Goal: Task Accomplishment & Management: Manage account settings

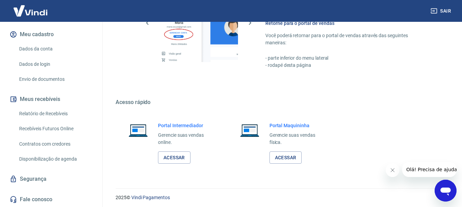
scroll to position [488, 0]
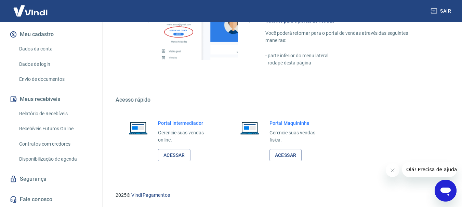
click at [35, 180] on link "Segurança" at bounding box center [51, 179] width 86 height 15
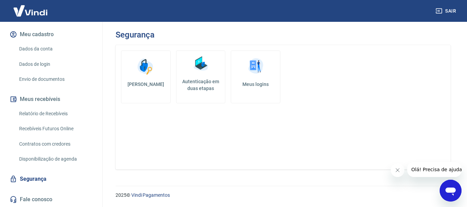
click at [260, 73] on img at bounding box center [255, 66] width 20 height 20
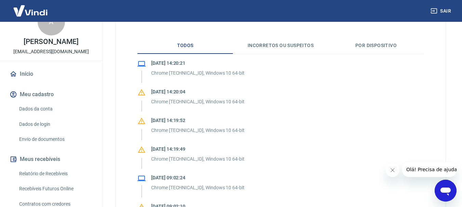
scroll to position [34, 0]
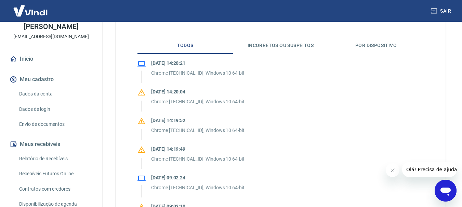
click at [51, 94] on link "Dados da conta" at bounding box center [55, 94] width 78 height 14
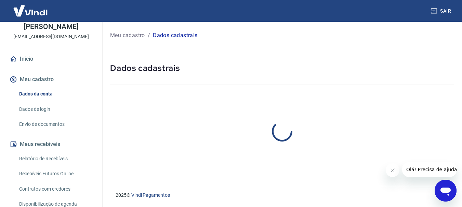
select select "MG"
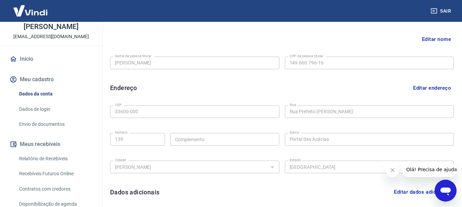
scroll to position [230, 0]
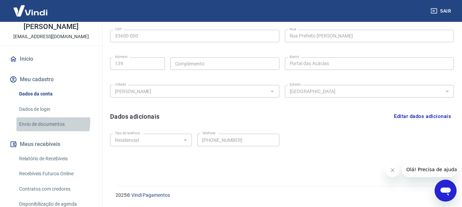
click at [47, 122] on link "Envio de documentos" at bounding box center [55, 125] width 78 height 14
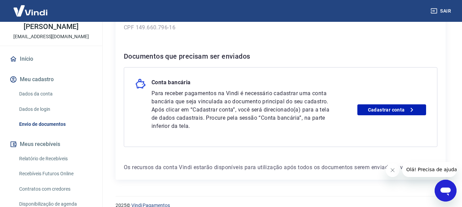
scroll to position [134, 0]
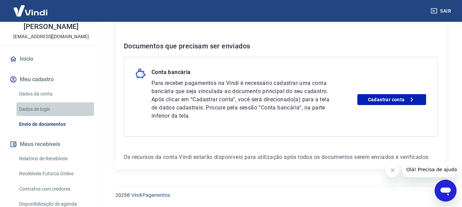
click at [57, 109] on link "Dados de login" at bounding box center [55, 109] width 78 height 14
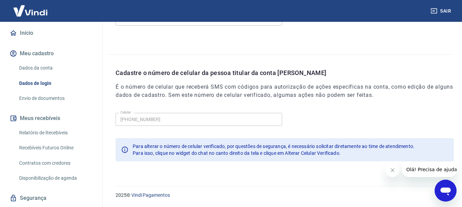
scroll to position [79, 0]
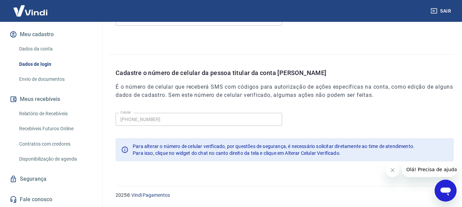
click at [71, 161] on link "Disponibilização de agenda" at bounding box center [55, 159] width 78 height 14
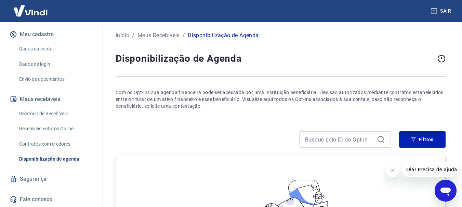
click at [57, 145] on link "Contratos com credores" at bounding box center [55, 144] width 78 height 14
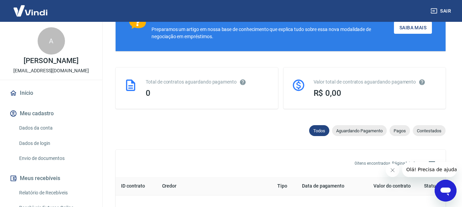
click at [36, 96] on link "Início" at bounding box center [51, 93] width 86 height 15
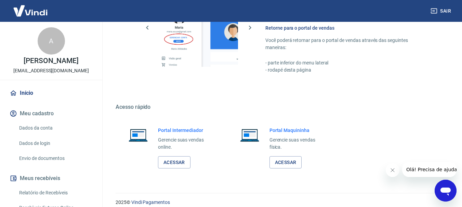
scroll to position [488, 0]
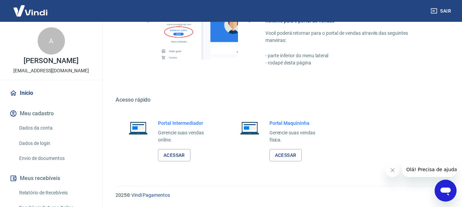
click at [387, 170] on button "Fechar mensagem da empresa" at bounding box center [392, 171] width 14 height 14
click at [169, 154] on link "Acessar" at bounding box center [174, 155] width 32 height 13
